Goal: Information Seeking & Learning: Understand process/instructions

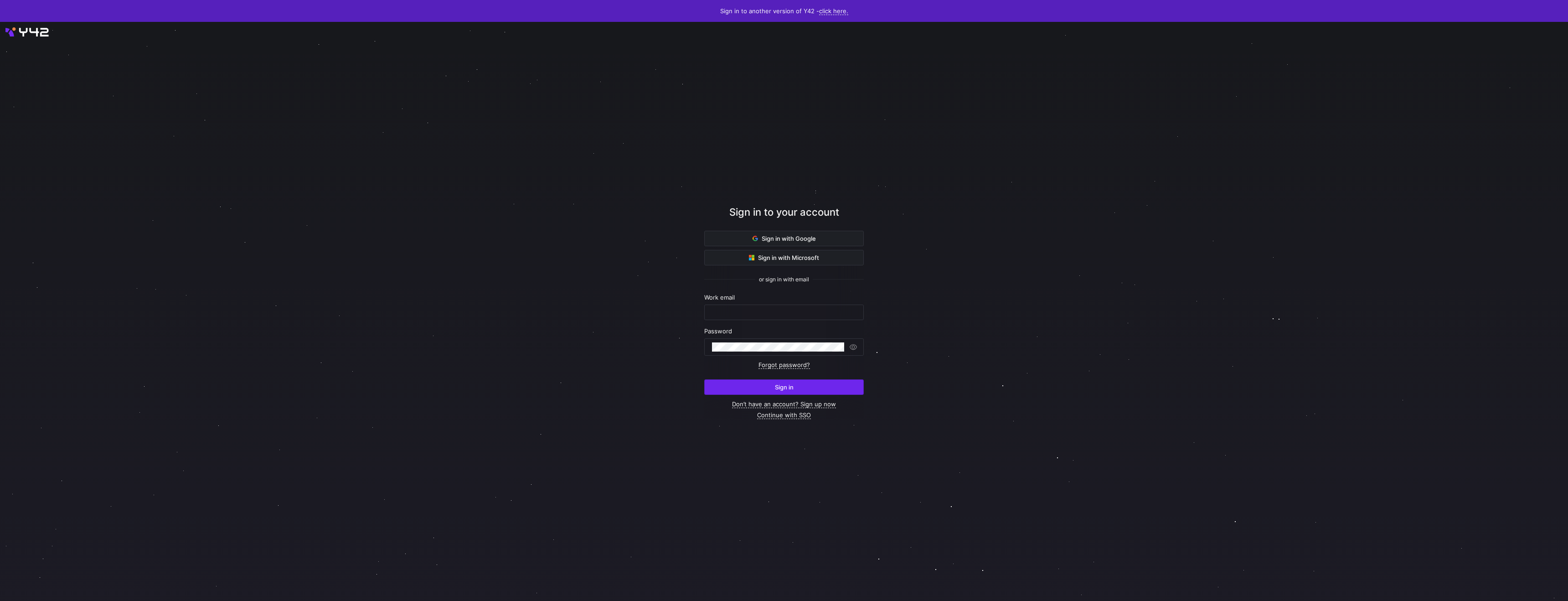
type input "[PERSON_NAME][EMAIL_ADDRESS][DOMAIN_NAME]"
click at [777, 395] on span "submit" at bounding box center [784, 387] width 159 height 15
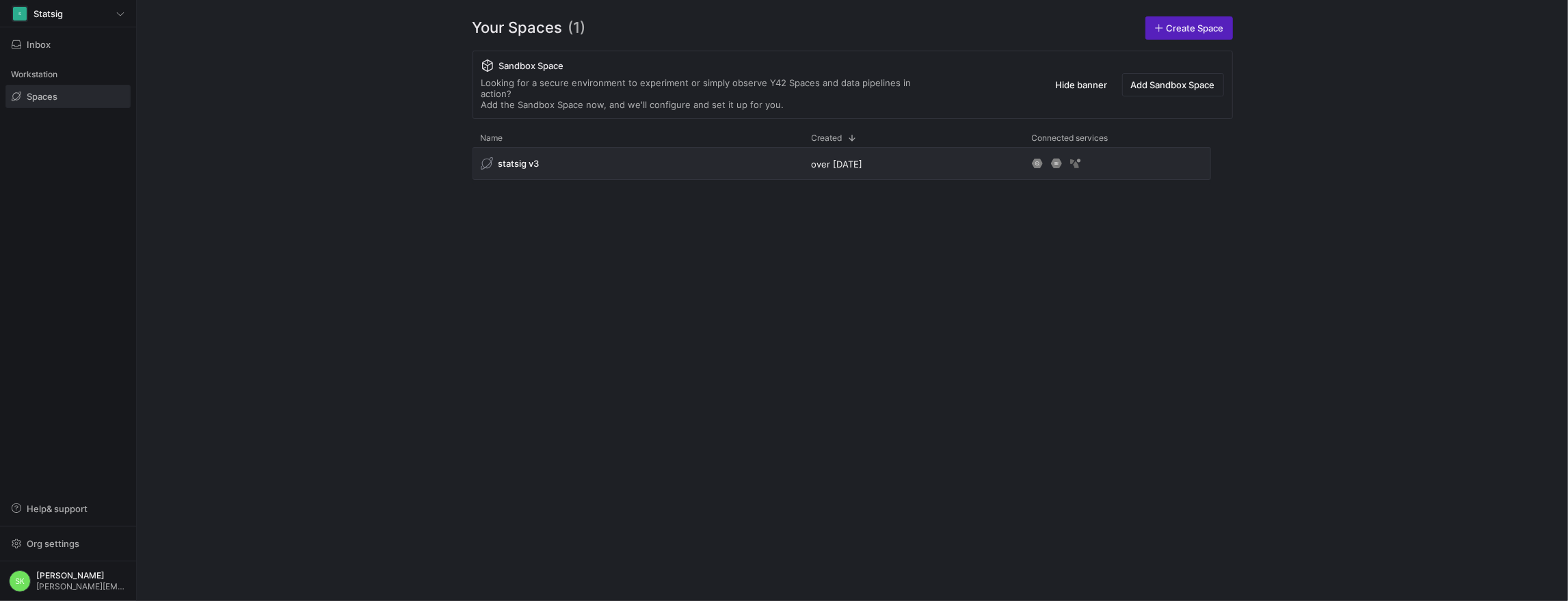
click at [362, 111] on y42-org-space-overview "Your Spaces (1) Create Space Sandbox Space Looking for a secure environment to …" at bounding box center [852, 300] width 1431 height 601
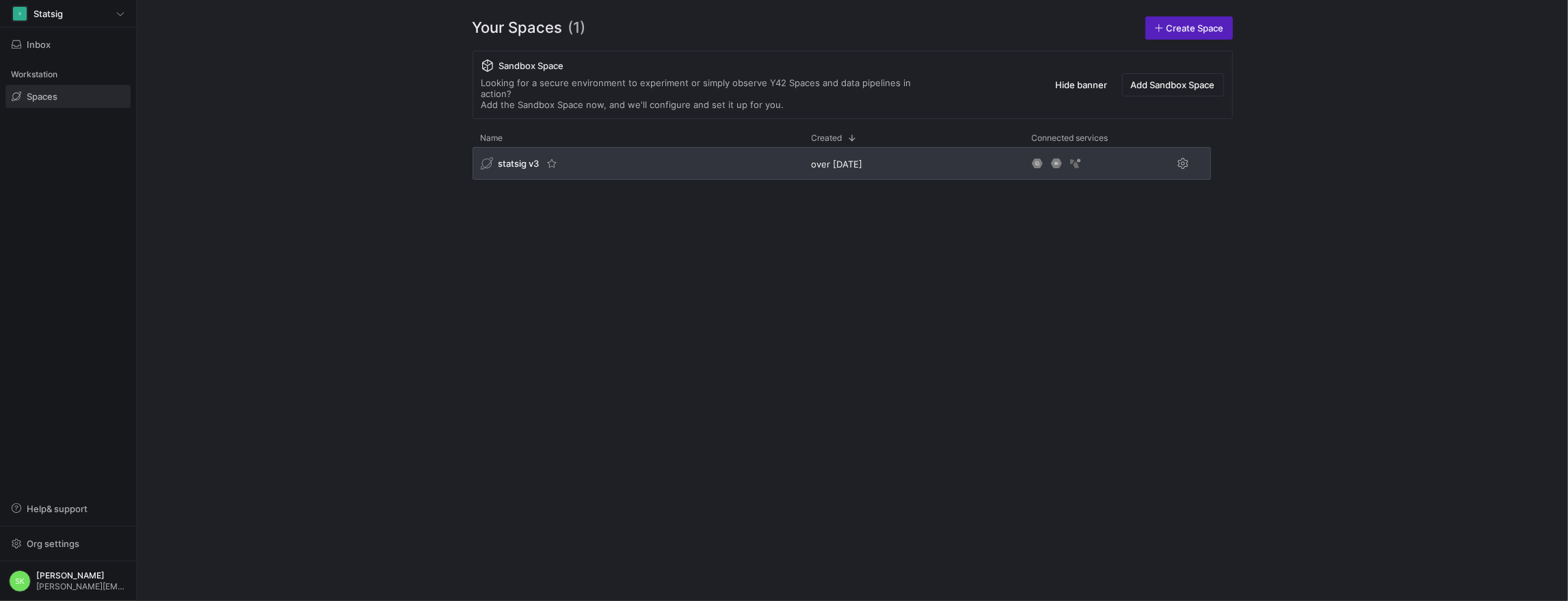
click at [526, 169] on span "statsig v3" at bounding box center [519, 163] width 41 height 11
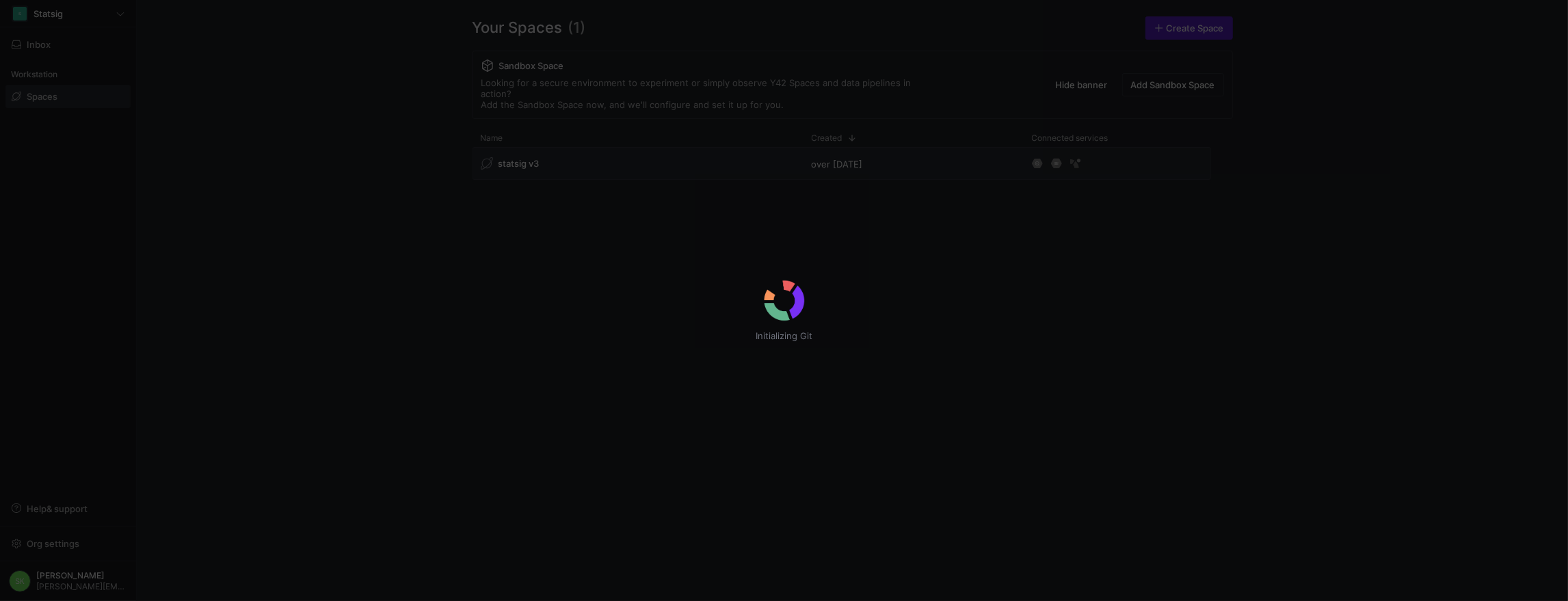
click at [344, 219] on div "Initializing Git" at bounding box center [784, 300] width 1568 height 601
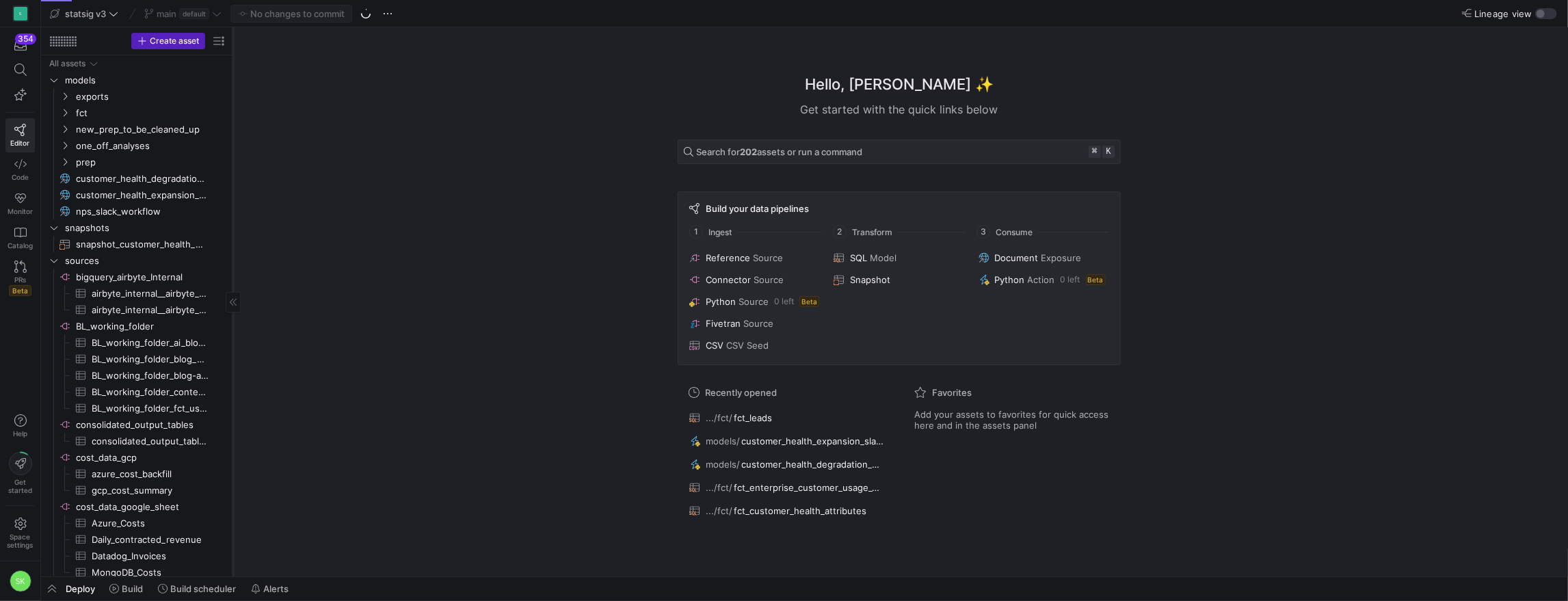
click at [233, 158] on div at bounding box center [233, 301] width 1 height 549
click at [69, 117] on icon "Press SPACE to select this row." at bounding box center [65, 112] width 9 height 8
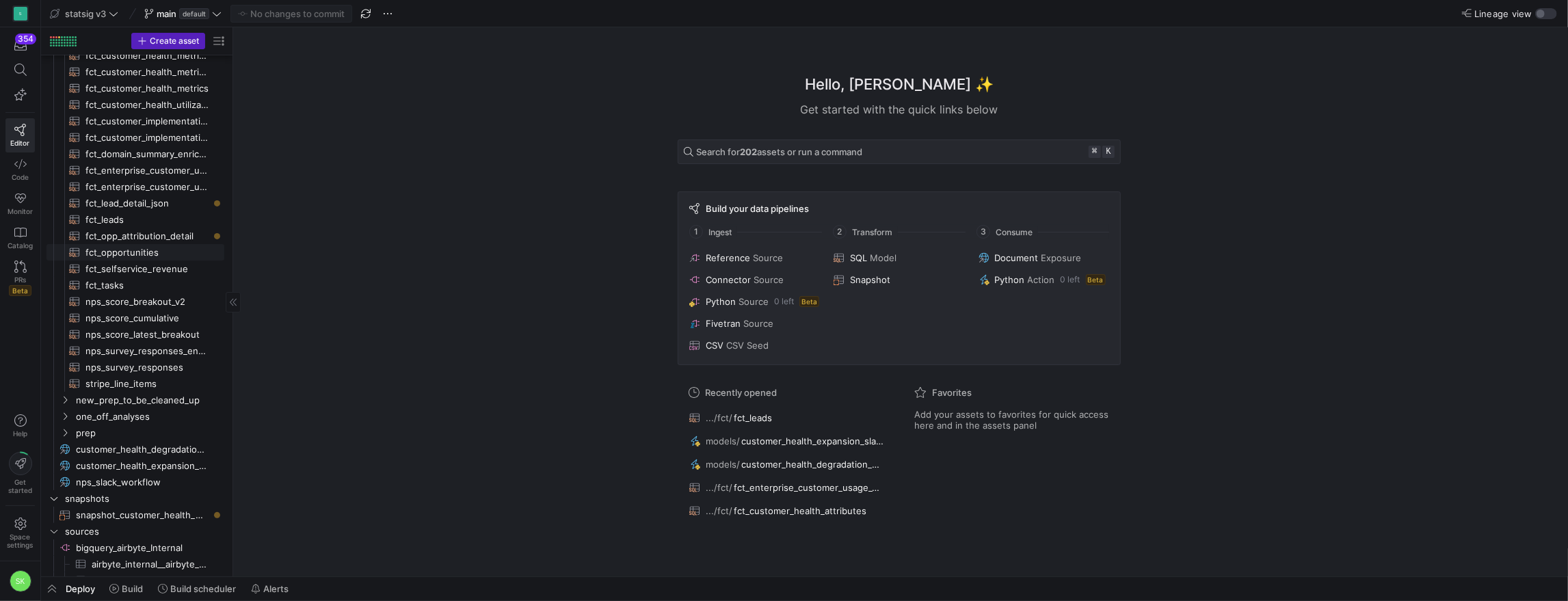
scroll to position [186, 0]
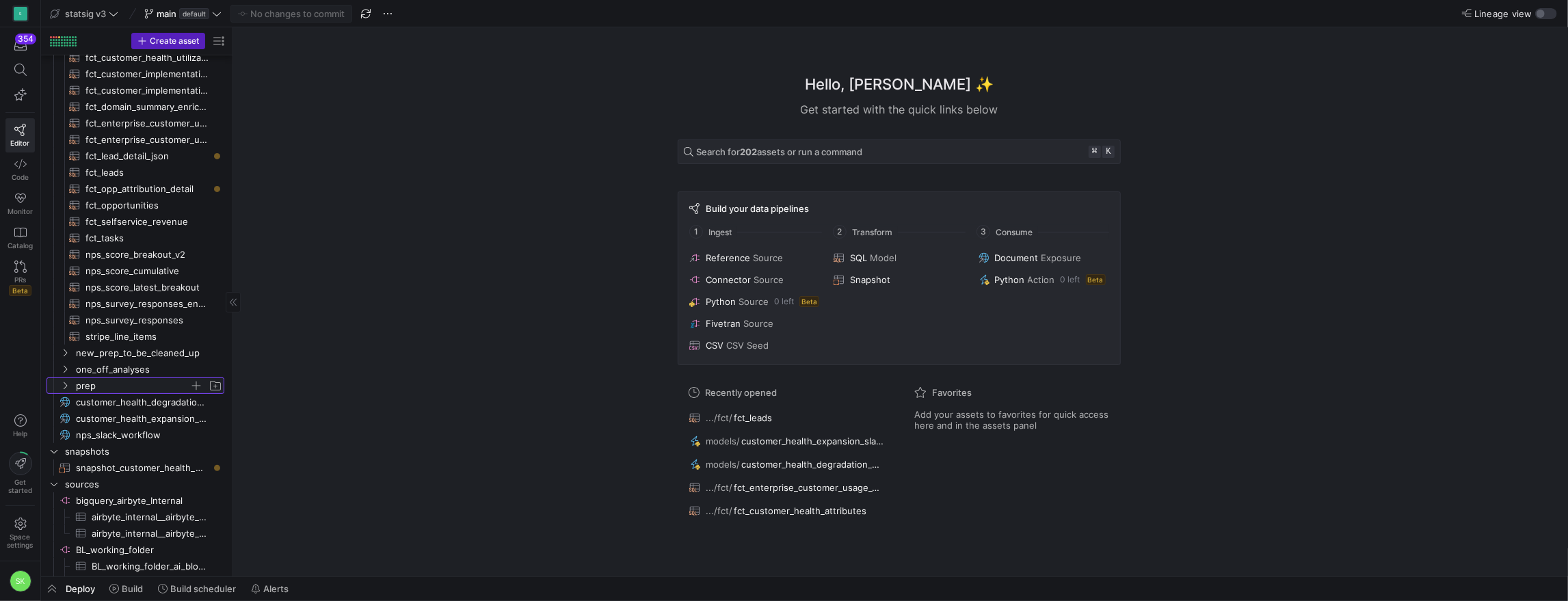
click at [69, 390] on icon "Press SPACE to select this row." at bounding box center [65, 385] width 9 height 8
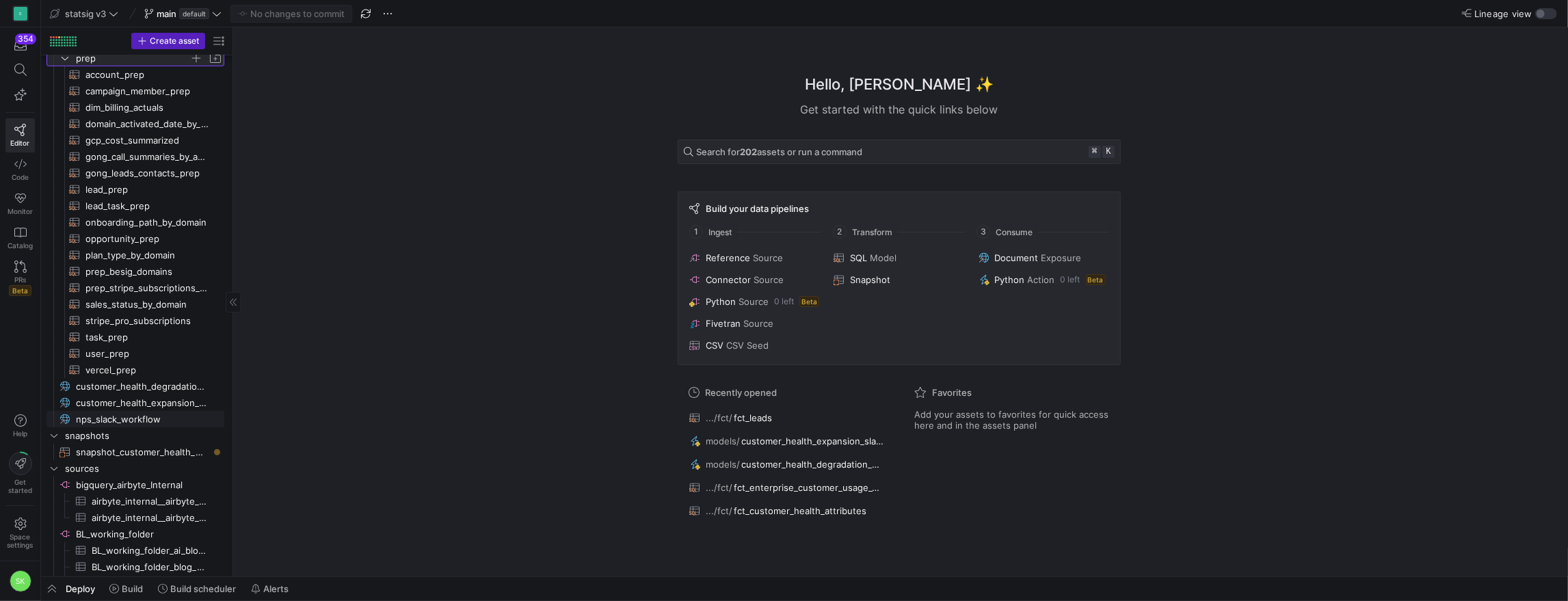
scroll to position [514, 0]
click at [233, 380] on y42-asset-welcome-view "Hello, Shambhavi ✨ Get started with the quick links below Search for 202 assets…" at bounding box center [900, 301] width 1335 height 549
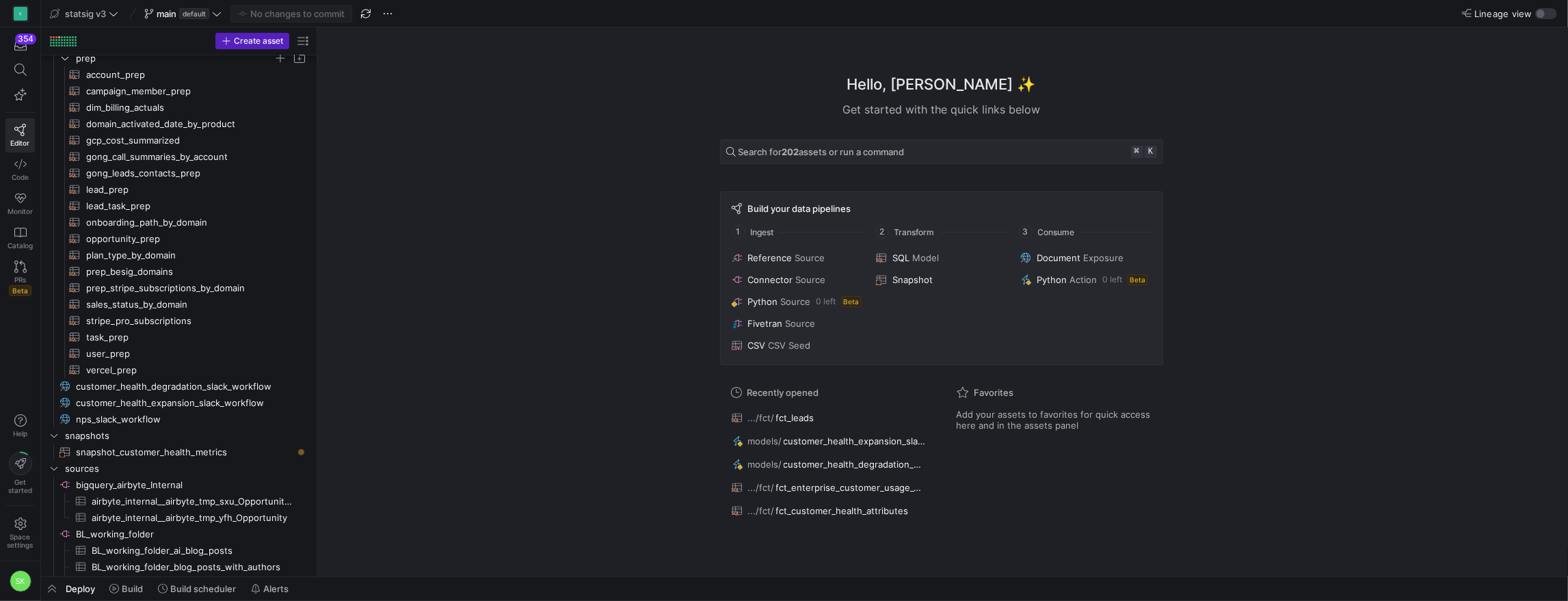
drag, startPoint x: 231, startPoint y: 380, endPoint x: 448, endPoint y: 379, distance: 217.0
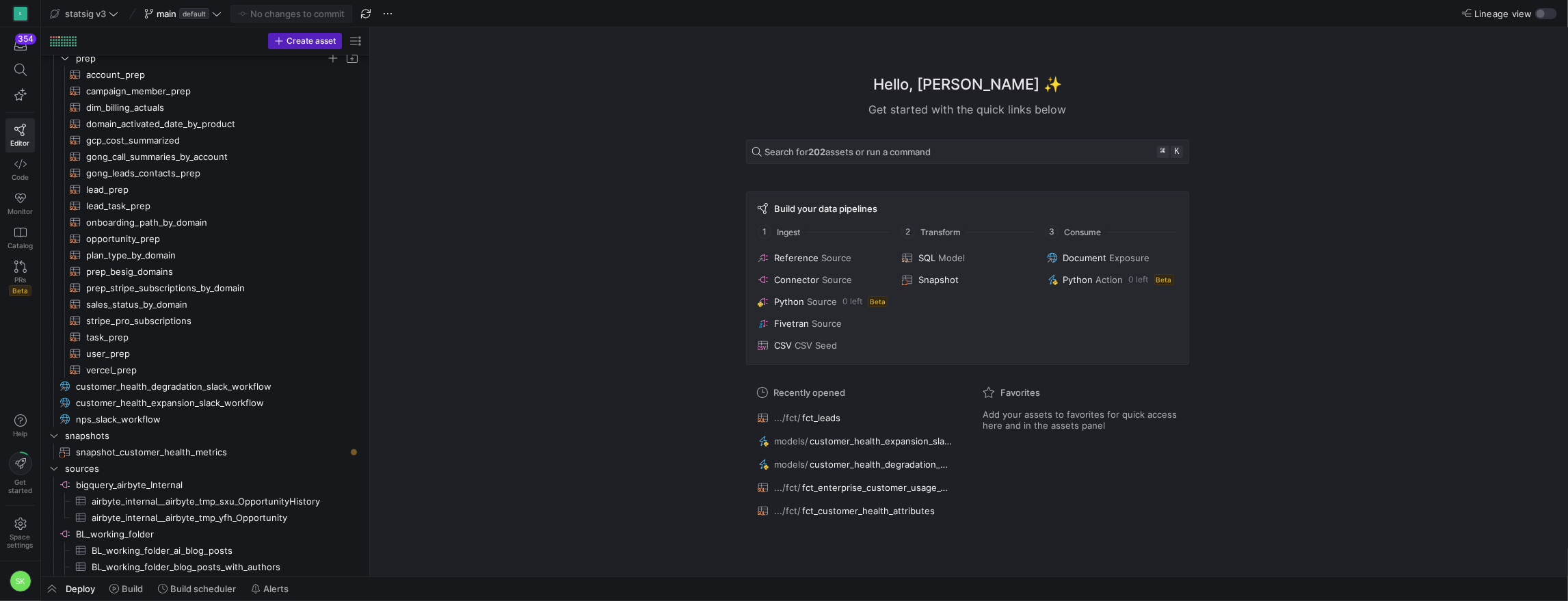
click at [448, 379] on div "Hello, Shambhavi ✨ Get started with the quick links below Search for 202 assets…" at bounding box center [967, 301] width 1184 height 549
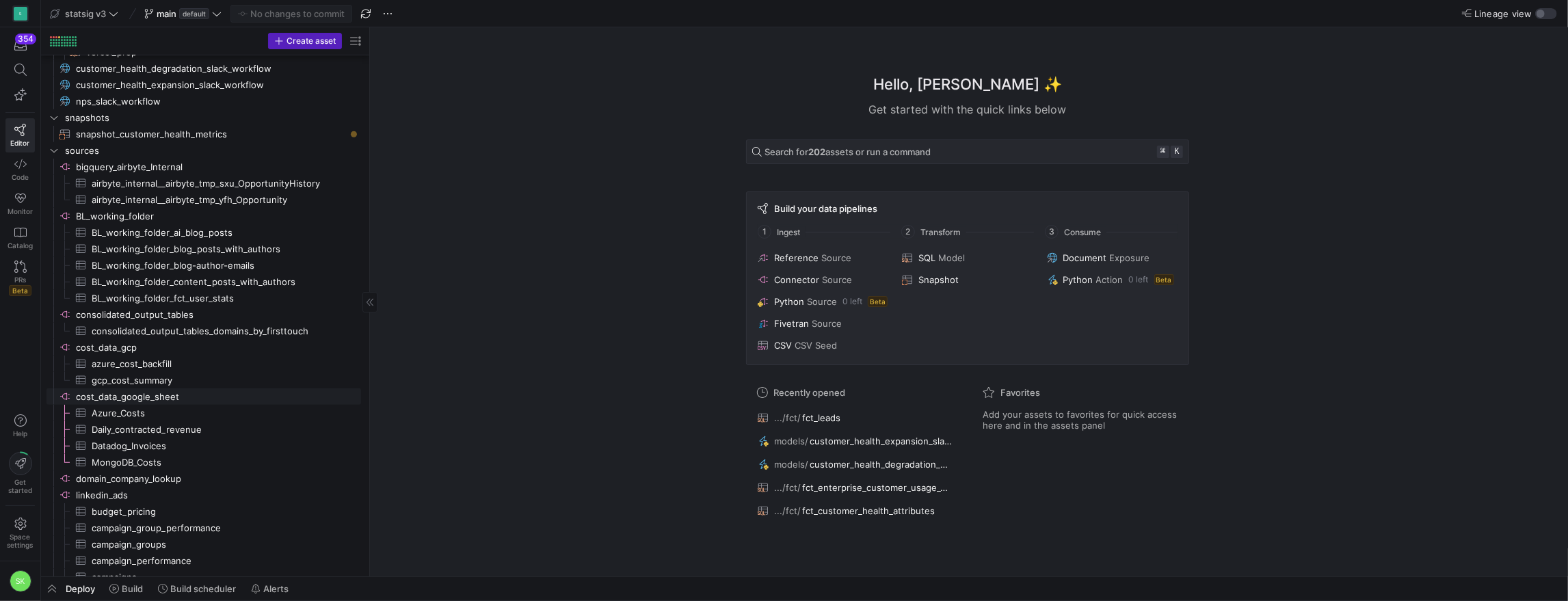
scroll to position [0, 0]
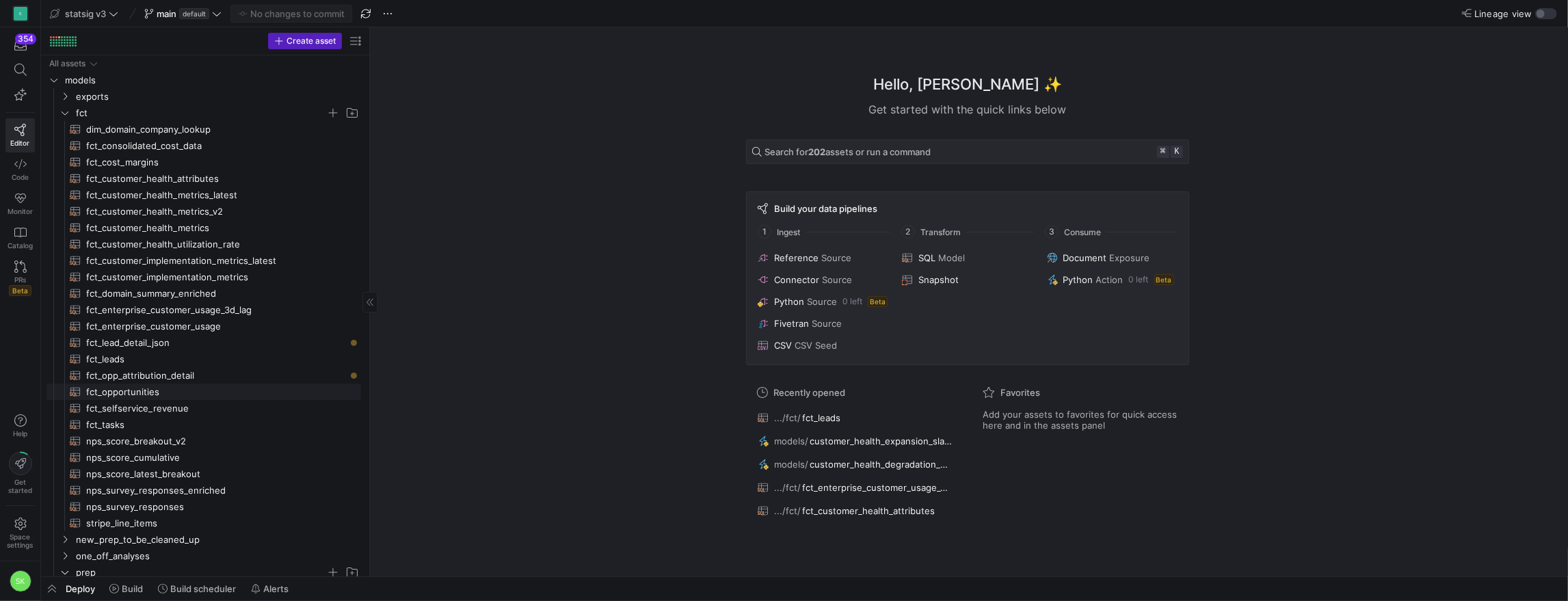
click at [163, 398] on span "fct_opportunities​​​​​​​​​​" at bounding box center [216, 392] width 259 height 16
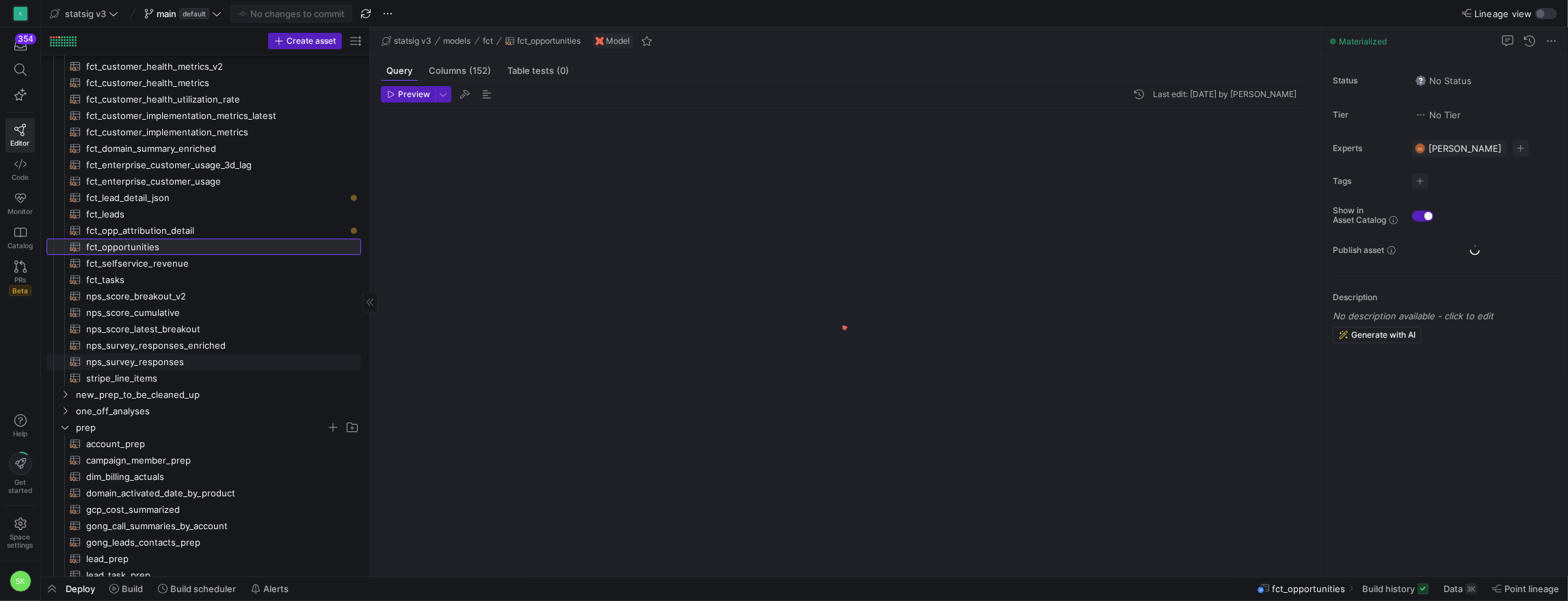
scroll to position [238, 0]
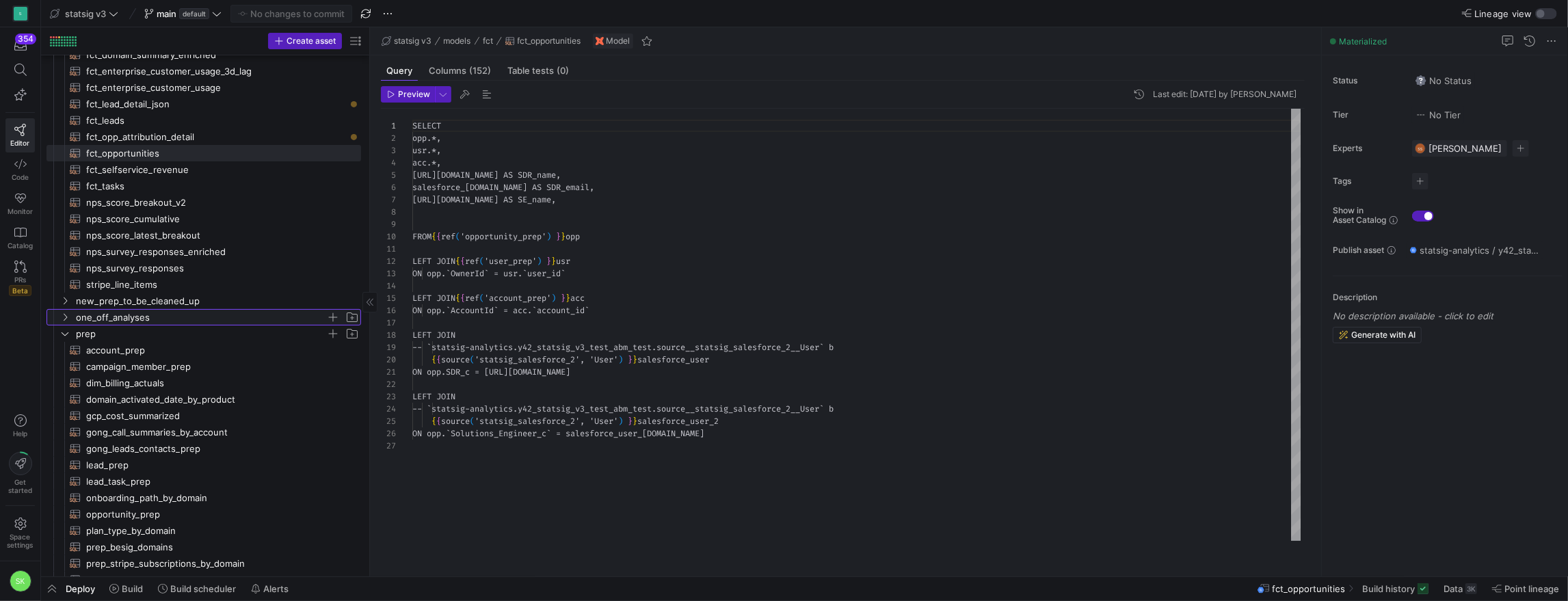
click at [65, 322] on icon "Press SPACE to select this row." at bounding box center [65, 317] width 9 height 8
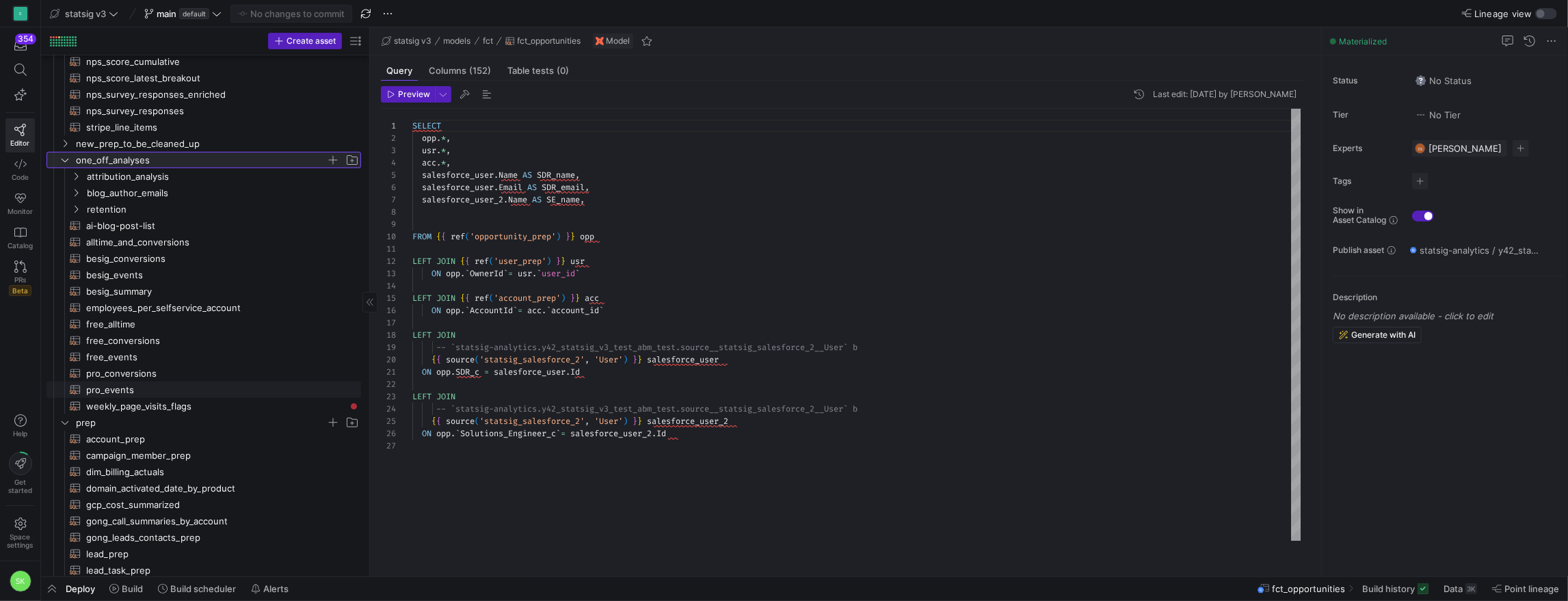
scroll to position [240, 0]
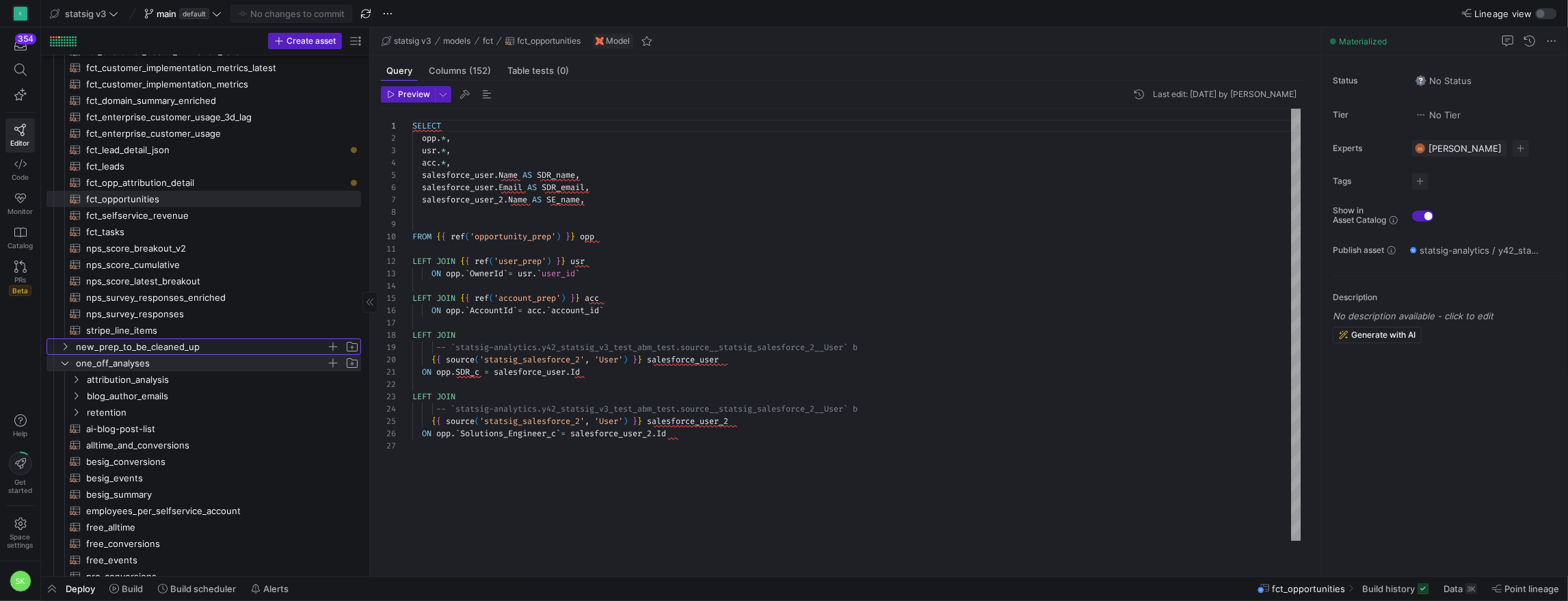
click at [69, 348] on icon "Press SPACE to select this row." at bounding box center [65, 346] width 9 height 8
click at [69, 349] on icon at bounding box center [65, 346] width 9 height 8
click at [67, 367] on icon "Press SPACE to select this row." at bounding box center [65, 363] width 9 height 8
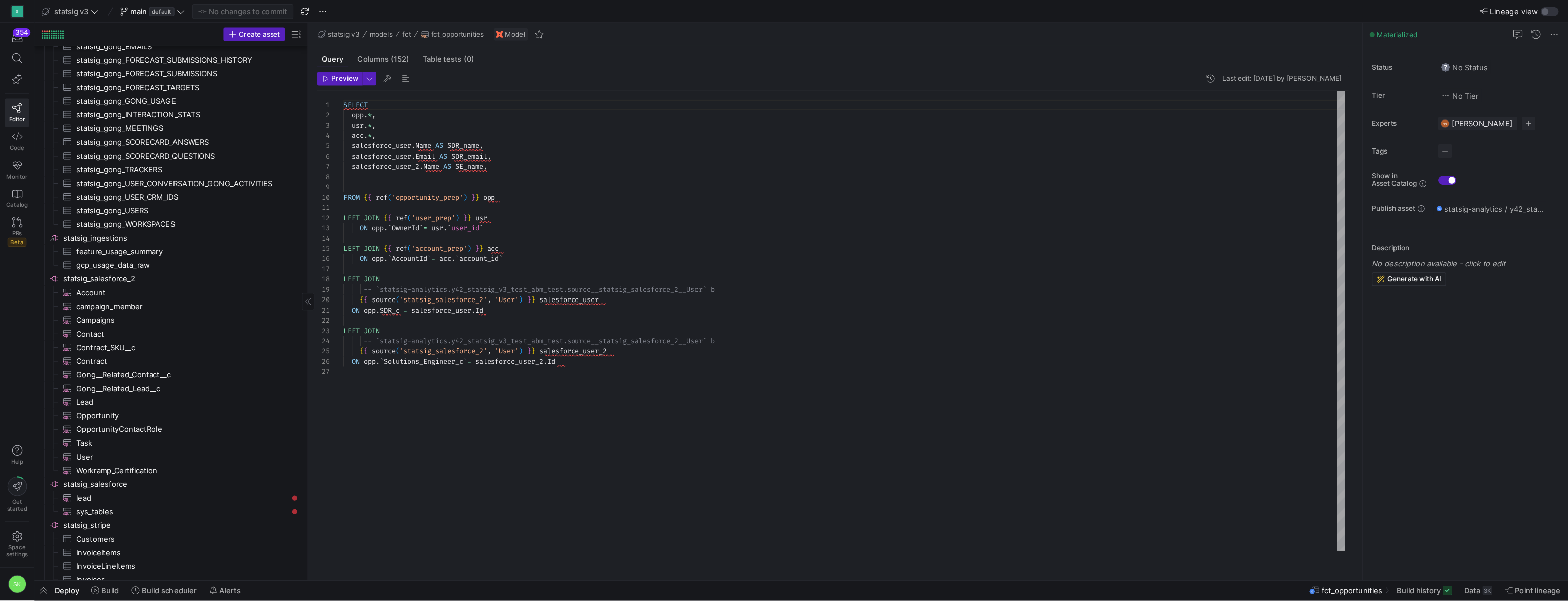
scroll to position [90, 0]
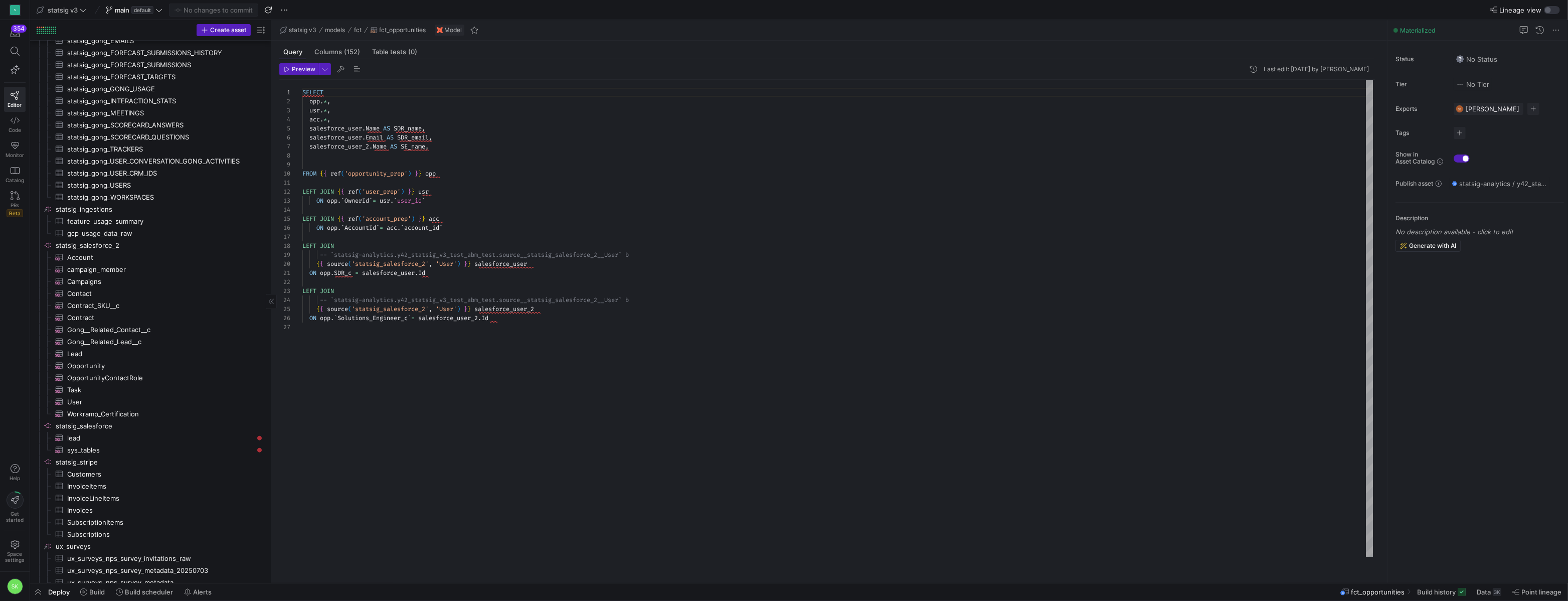
click at [644, 163] on div "SELECT opp . * , usr . * , acc . * , salesforce_user . Name AS SDR_name , sales…" at bounding box center [838, 318] width 1071 height 477
